Goal: Task Accomplishment & Management: Manage account settings

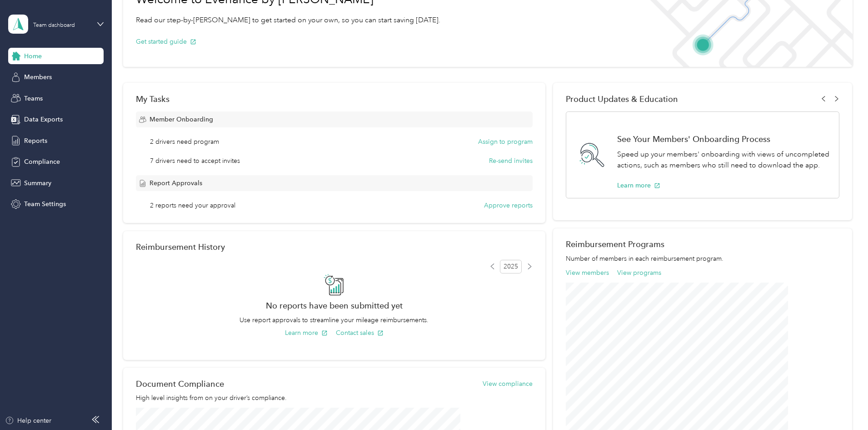
scroll to position [121, 0]
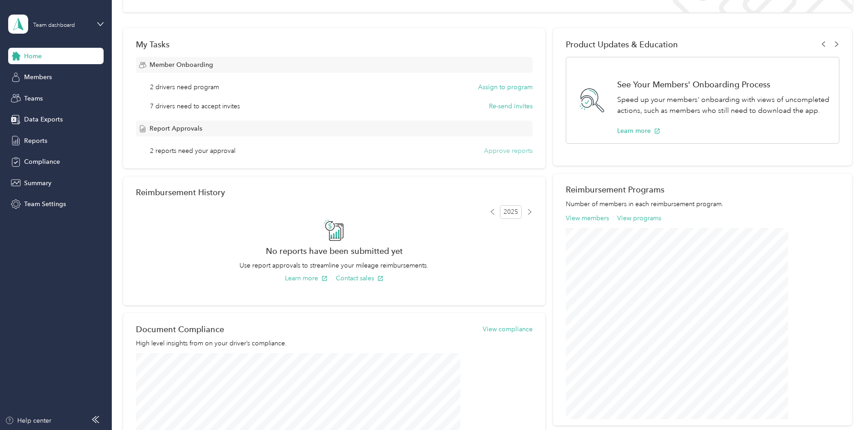
click at [502, 153] on button "Approve reports" at bounding box center [508, 151] width 49 height 10
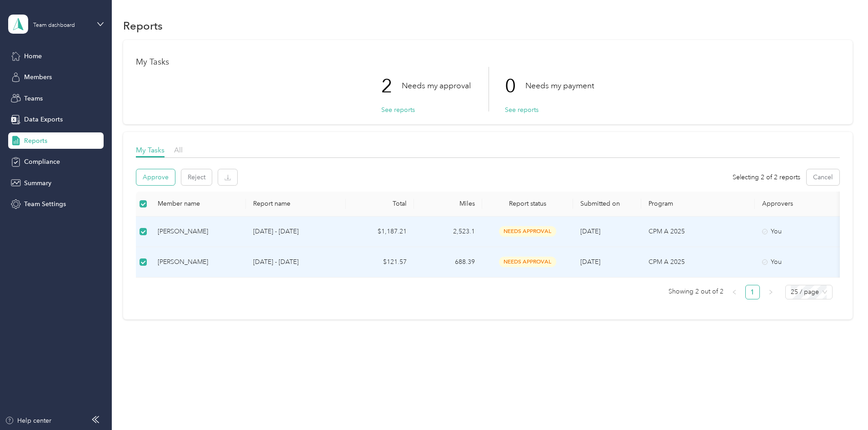
click at [175, 173] on button "Approve" at bounding box center [155, 177] width 39 height 16
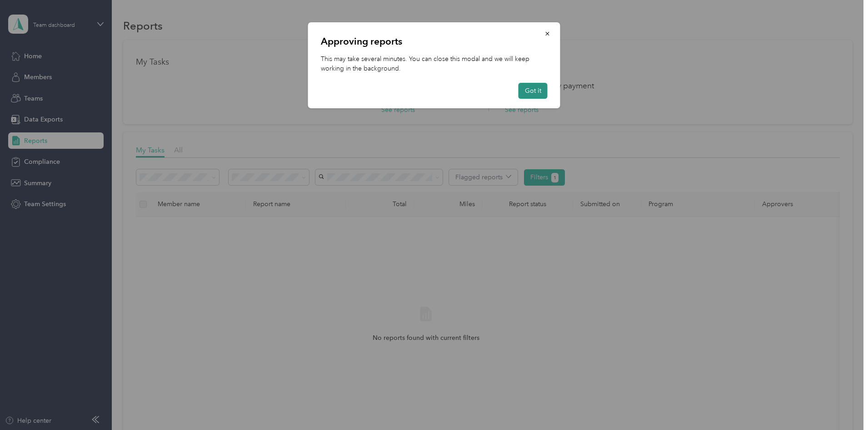
click at [540, 85] on button "Got it" at bounding box center [533, 91] width 29 height 16
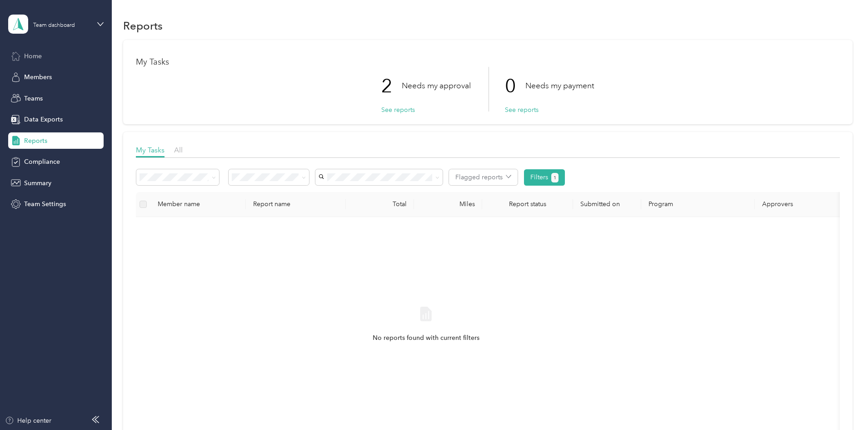
click at [35, 52] on span "Home" at bounding box center [33, 56] width 18 height 10
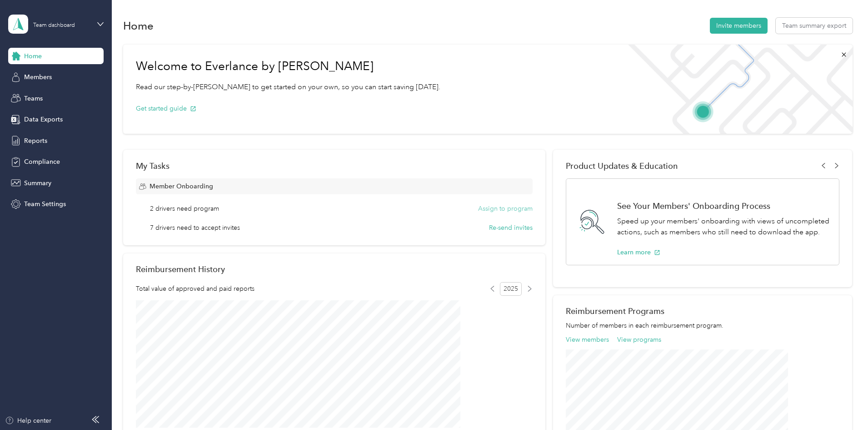
click at [502, 209] on button "Assign to program" at bounding box center [505, 209] width 55 height 10
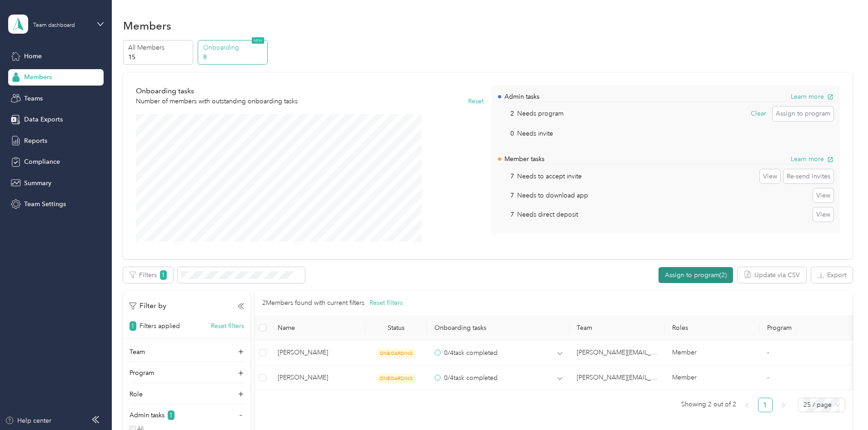
click at [659, 275] on button "Assign to program (2)" at bounding box center [696, 275] width 75 height 16
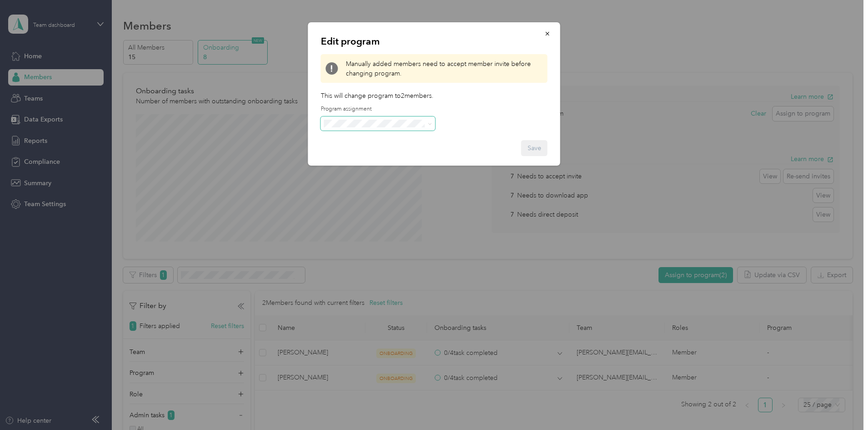
click at [430, 122] on icon at bounding box center [430, 124] width 4 height 4
click at [504, 113] on div "Edit program Manually added members need to accept member invite before changin…" at bounding box center [434, 93] width 252 height 143
